Goal: Information Seeking & Learning: Learn about a topic

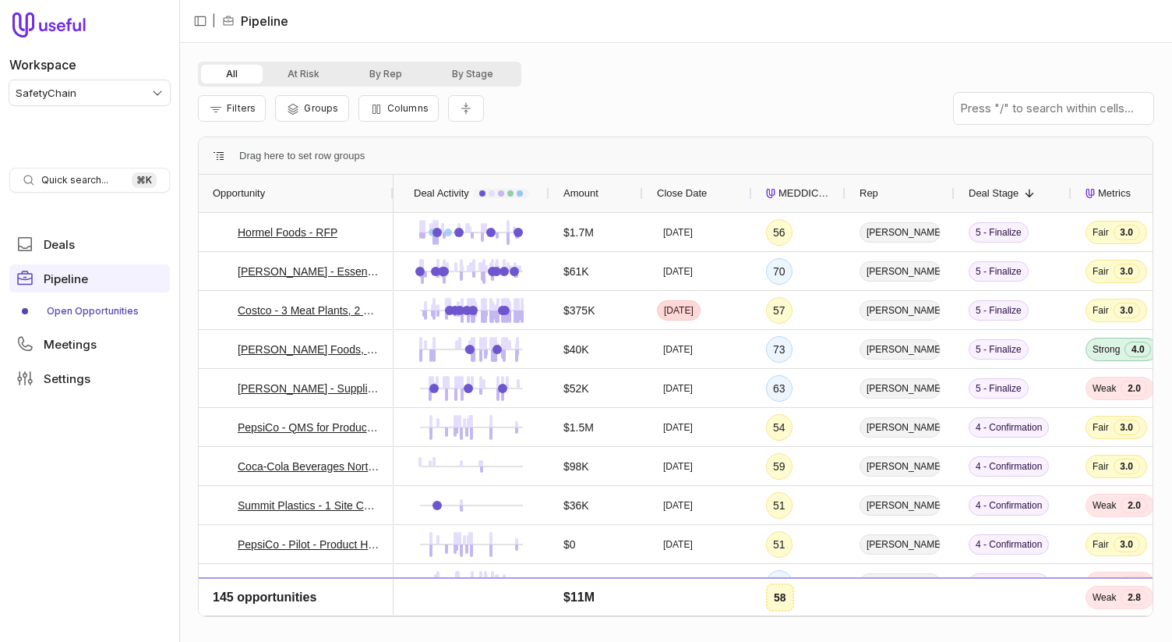
click at [710, 114] on div "Filters Groups Columns" at bounding box center [676, 109] width 956 height 44
click at [282, 232] on link "Hormel Foods - RFP" at bounding box center [288, 232] width 100 height 19
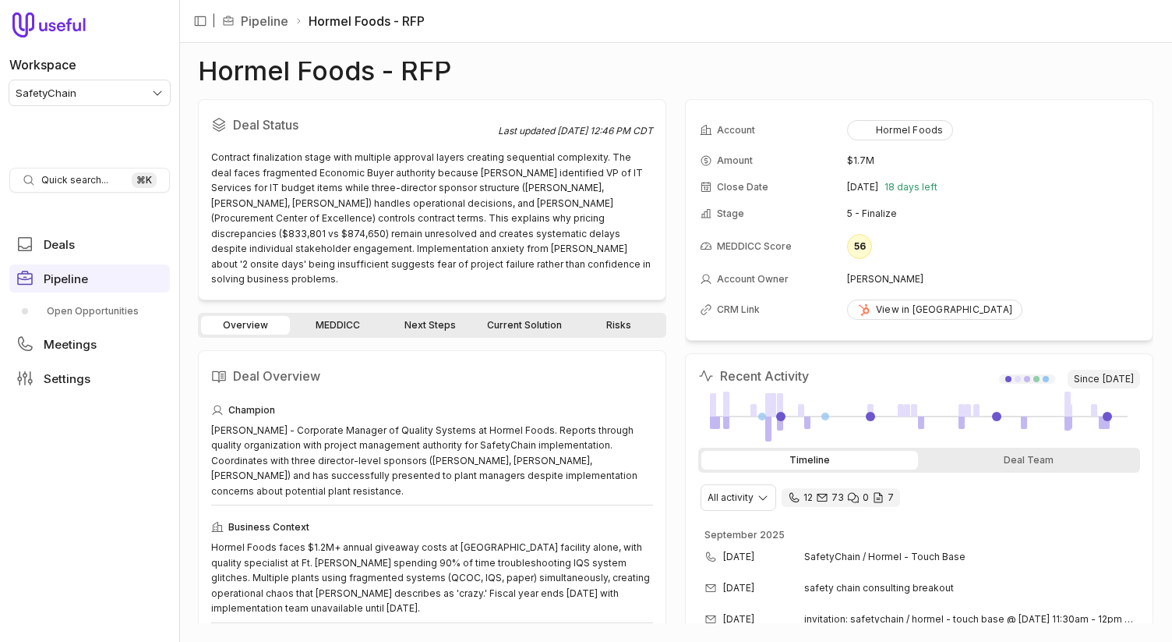
click at [440, 316] on link "Next Steps" at bounding box center [430, 325] width 89 height 19
click at [79, 274] on span "Pipeline" at bounding box center [66, 279] width 44 height 12
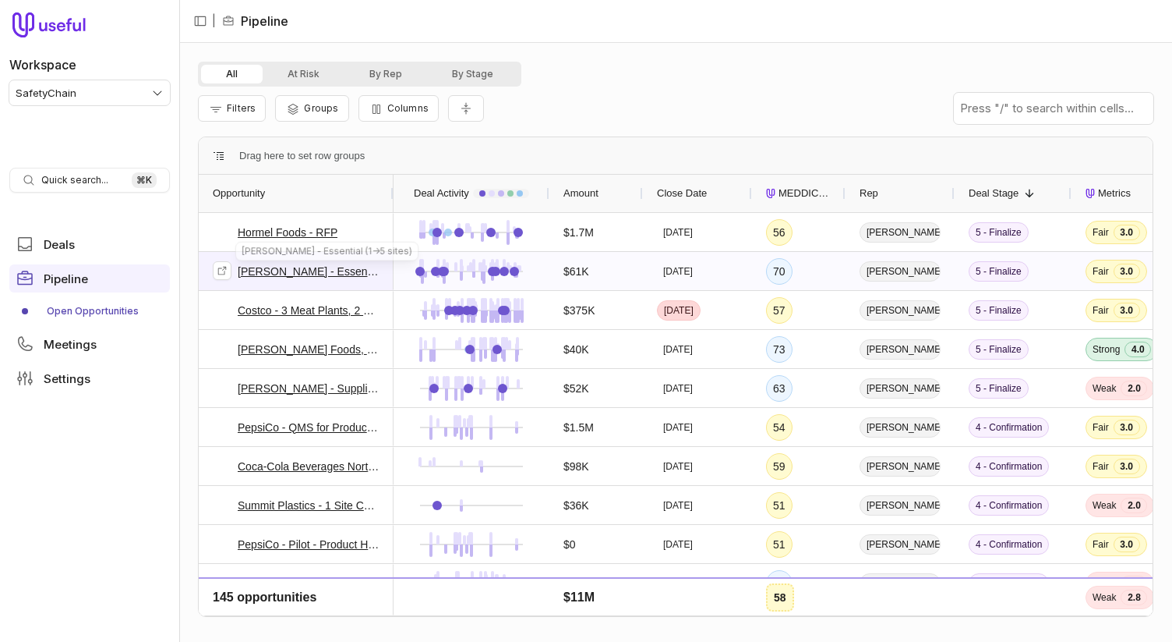
click at [288, 271] on link "[PERSON_NAME] - Essential (1->5 sites)" at bounding box center [309, 271] width 142 height 19
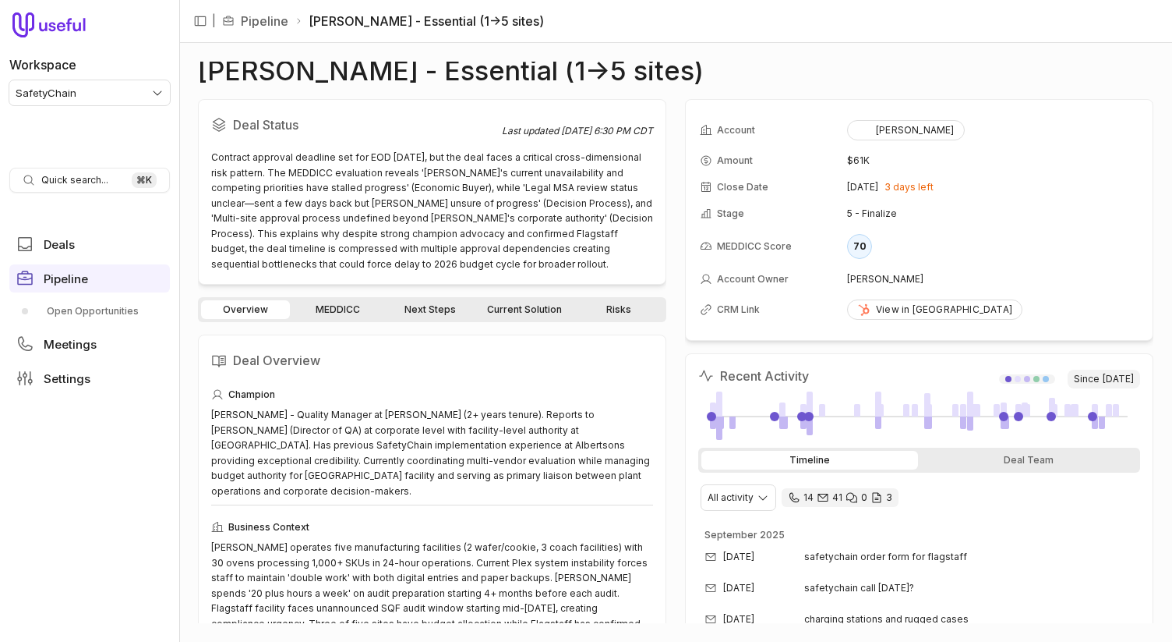
click at [426, 321] on div "Overview MEDDICC Next Steps Current Solution Risks" at bounding box center [432, 309] width 468 height 25
click at [430, 313] on link "Next Steps" at bounding box center [430, 309] width 89 height 19
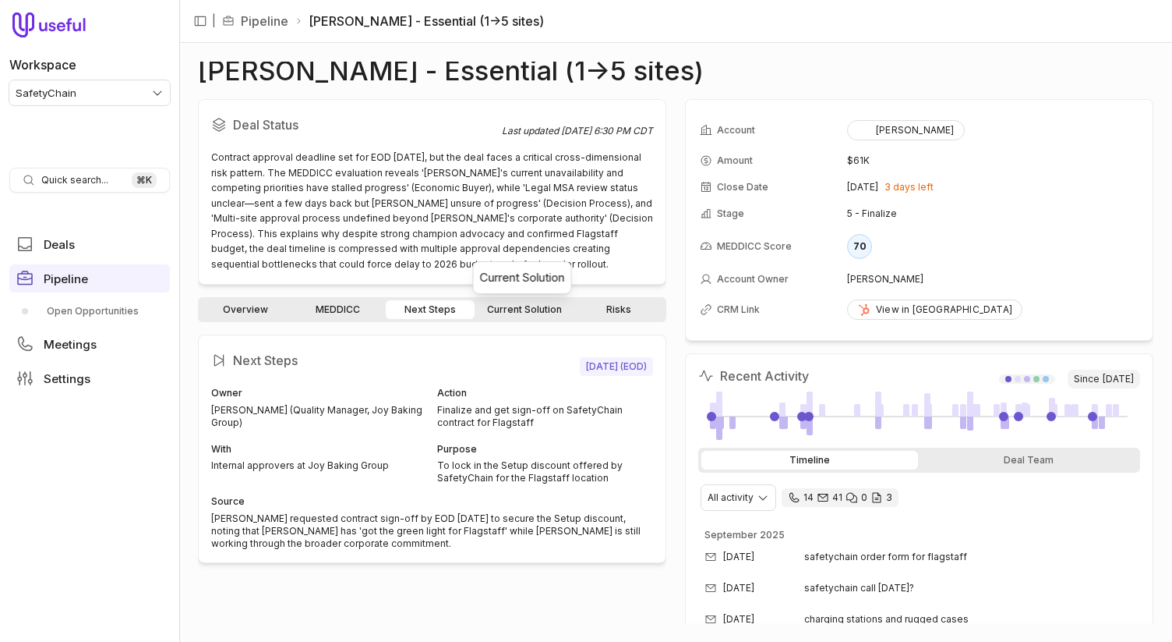
click at [498, 312] on link "Current Solution" at bounding box center [525, 309] width 94 height 19
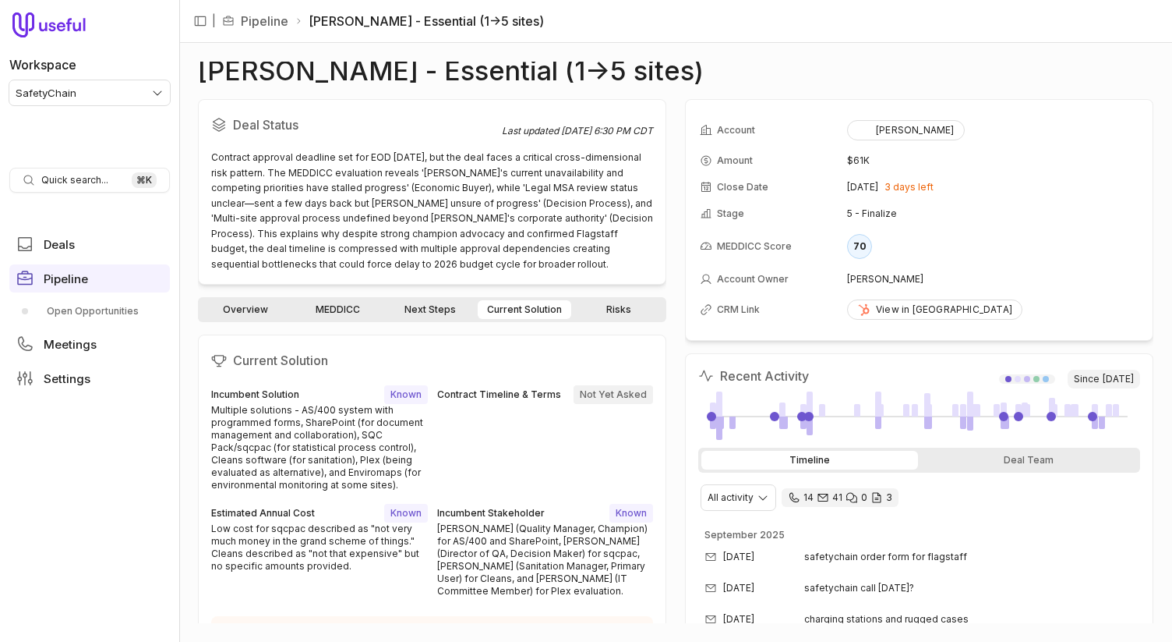
click at [421, 316] on link "Next Steps" at bounding box center [430, 309] width 89 height 19
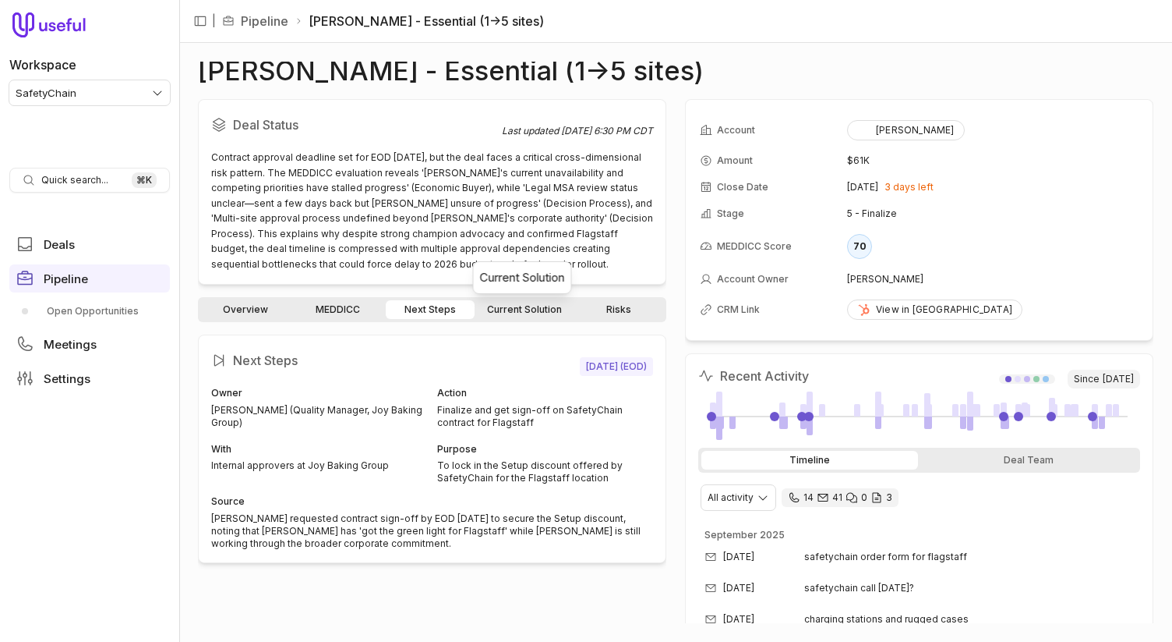
click at [531, 306] on link "Current Solution" at bounding box center [525, 309] width 94 height 19
